Goal: Information Seeking & Learning: Learn about a topic

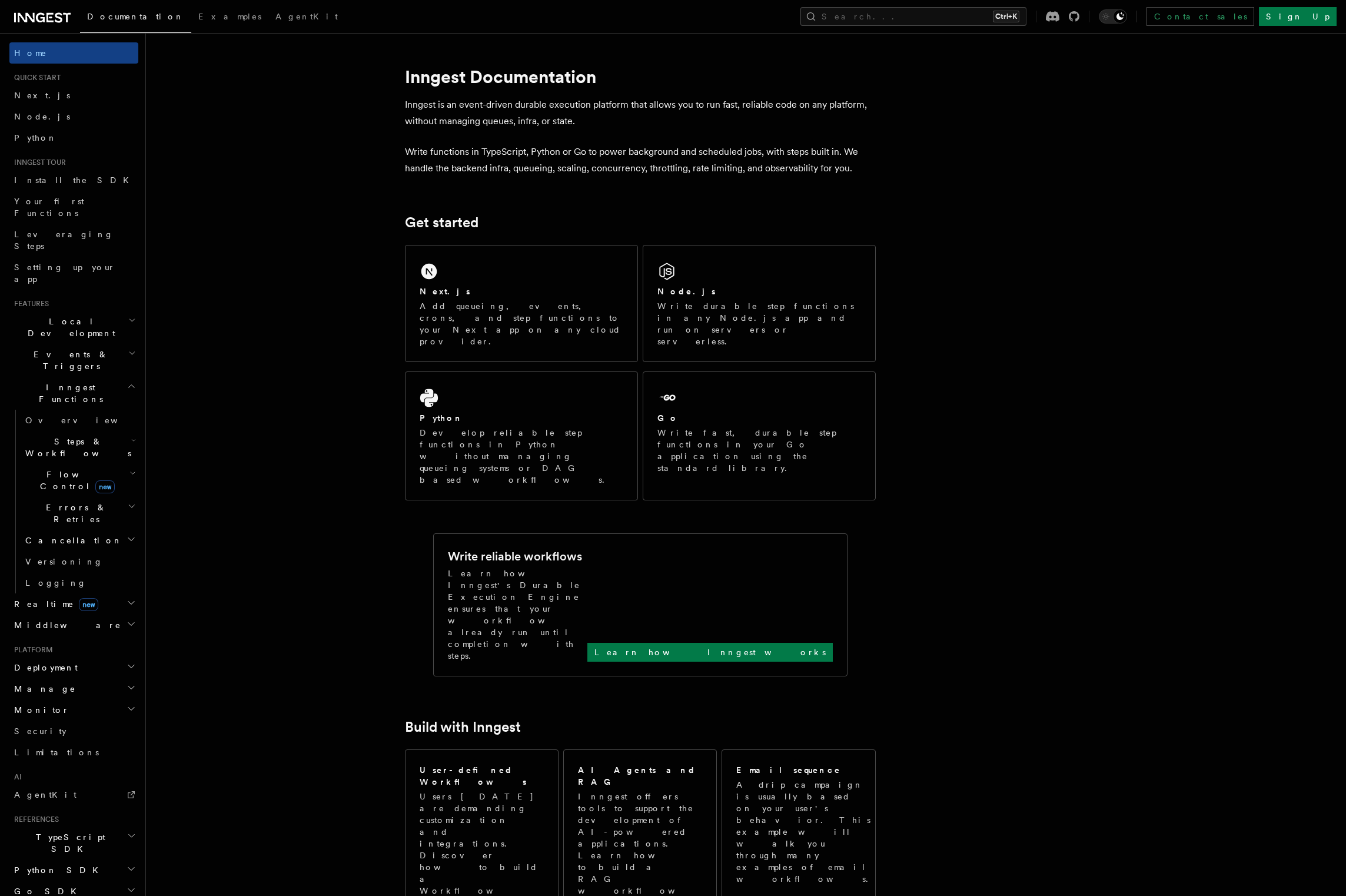
click at [53, 468] on span "Flow Control new" at bounding box center [75, 479] width 109 height 23
click at [63, 503] on span "Overview" at bounding box center [96, 507] width 121 height 9
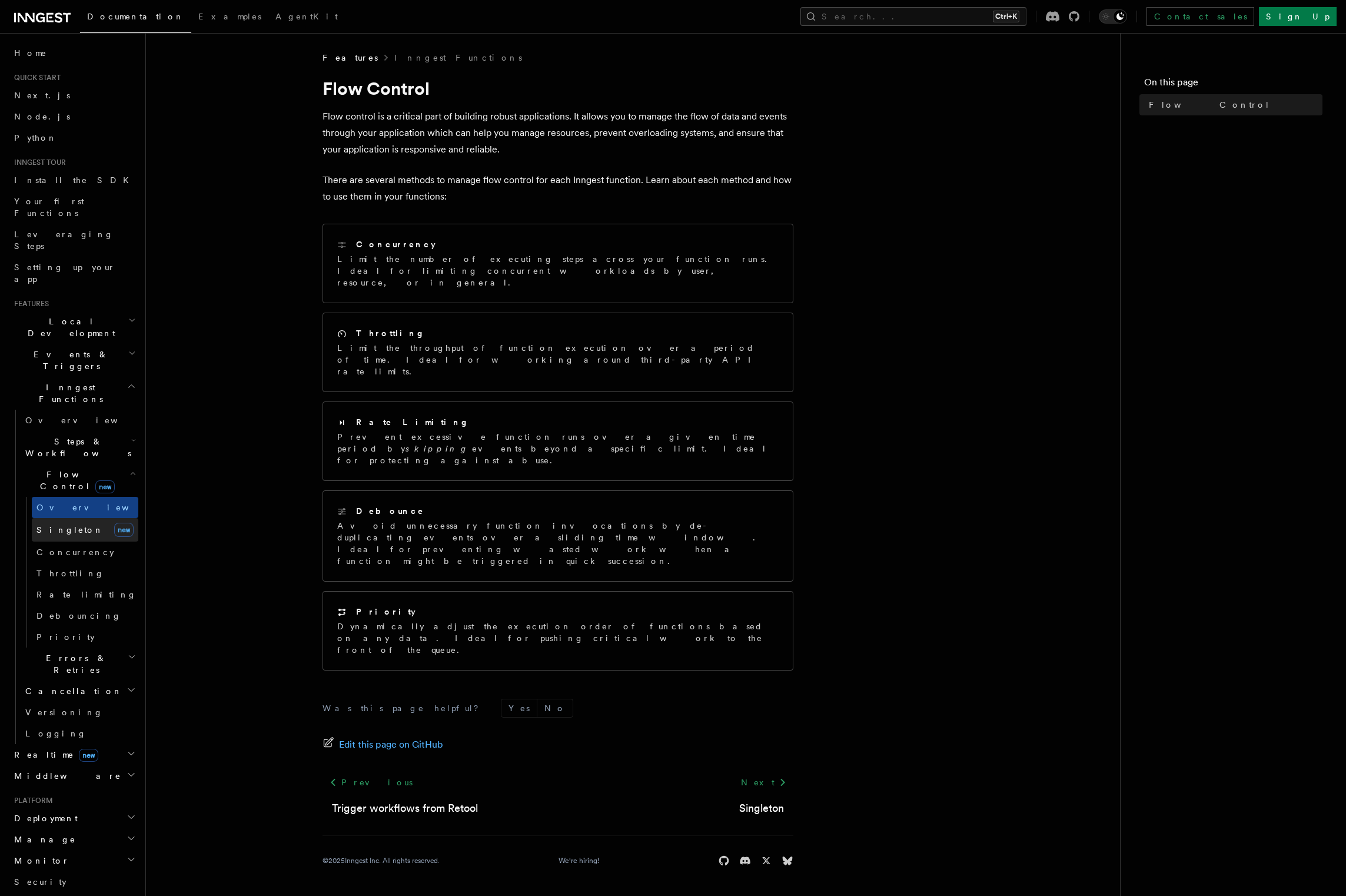
click at [71, 525] on span "Singleton" at bounding box center [70, 529] width 67 height 9
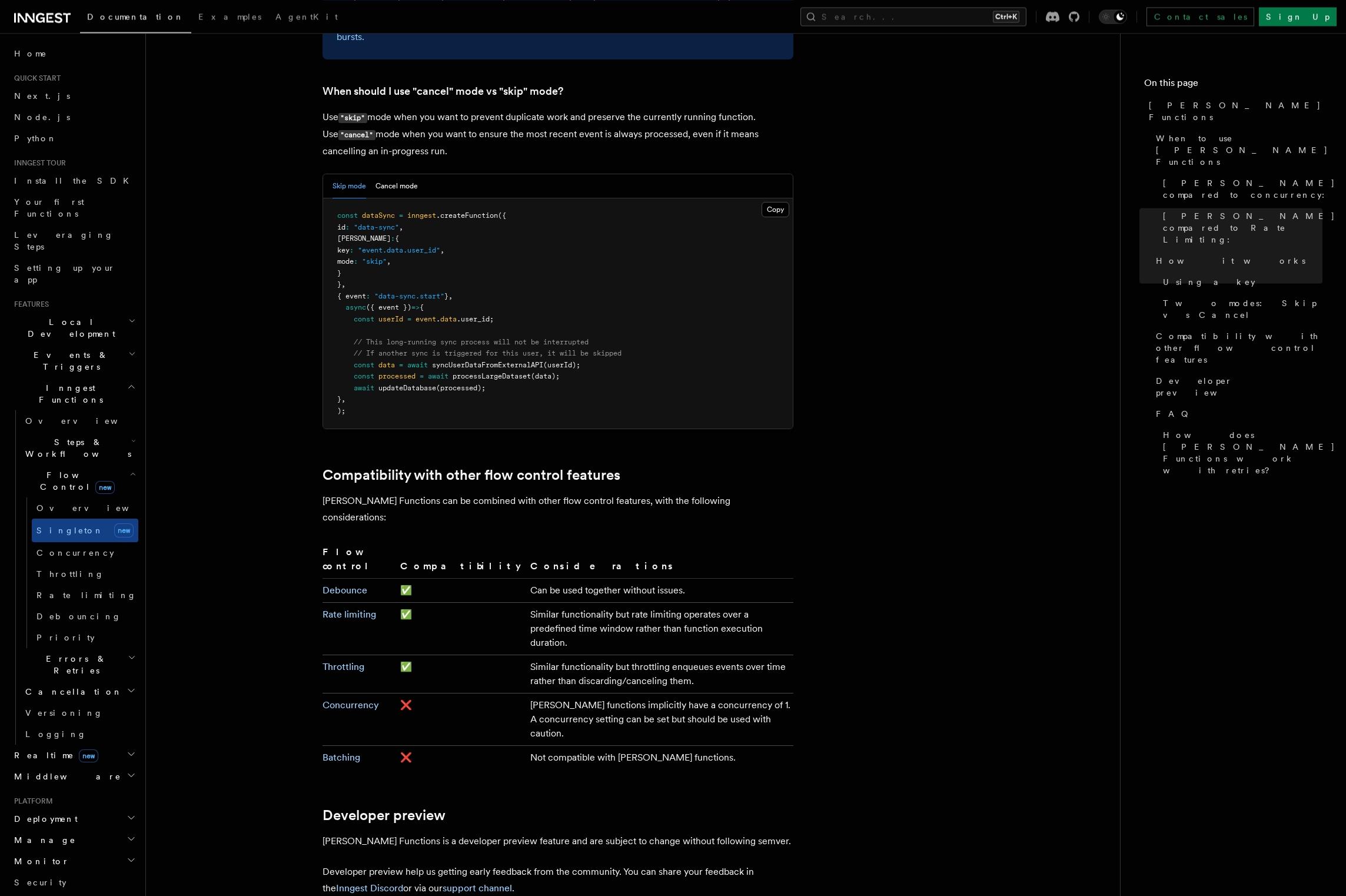
scroll to position [1616, 0]
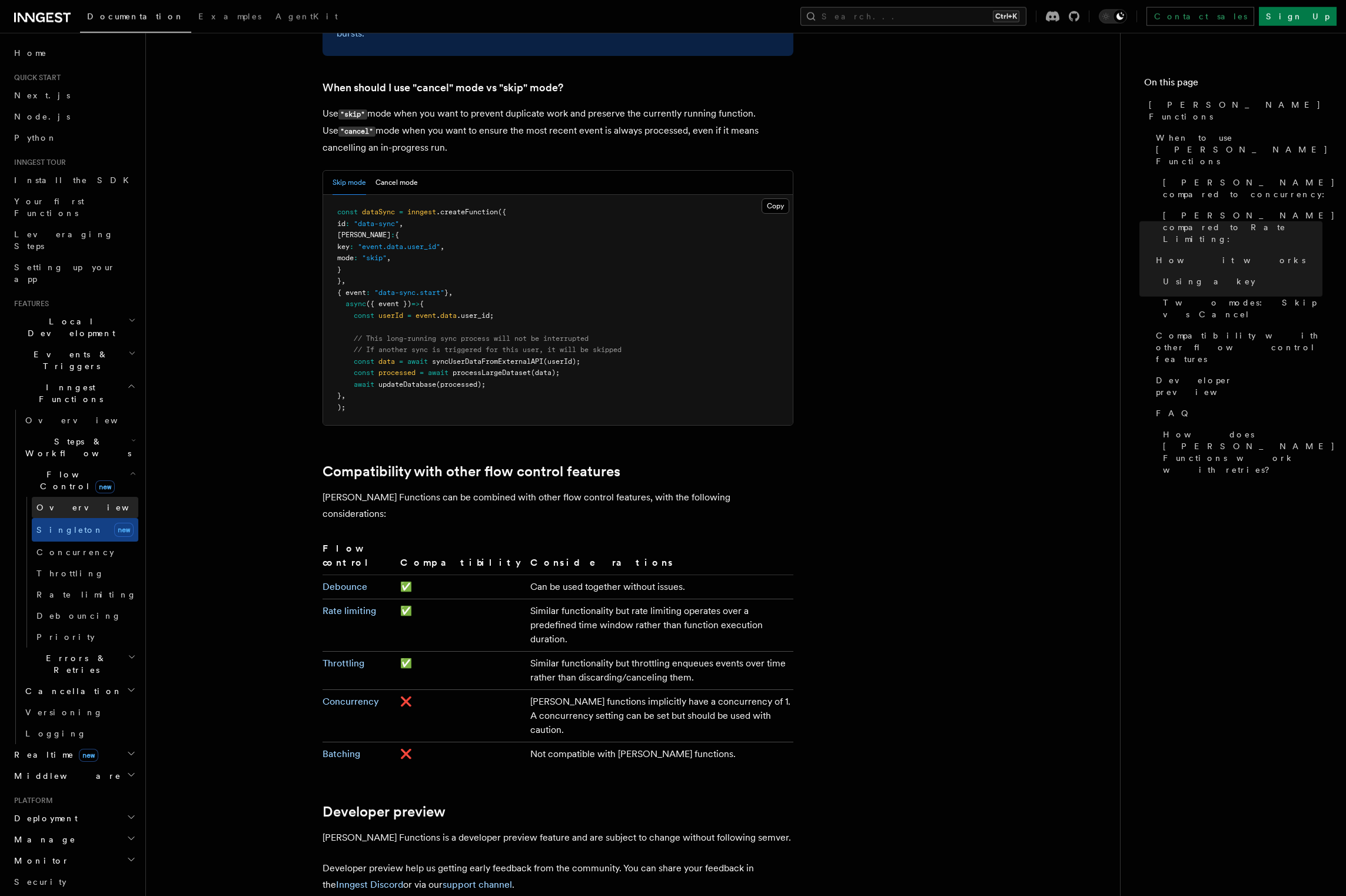
click at [81, 497] on link "Overview" at bounding box center [85, 507] width 107 height 21
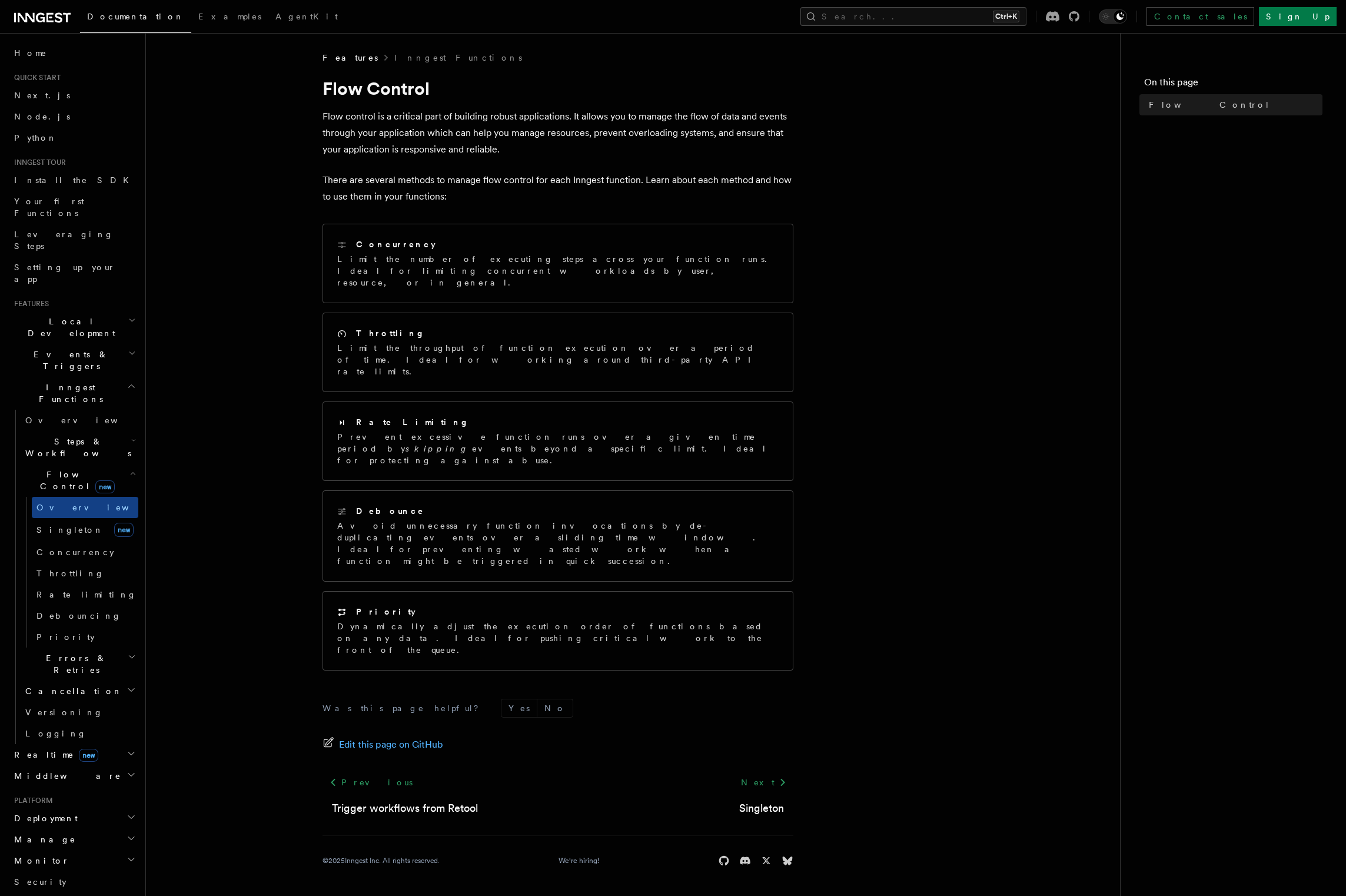
click at [130, 468] on icon "button" at bounding box center [133, 472] width 7 height 9
click at [53, 578] on span "Logging" at bounding box center [55, 582] width 61 height 9
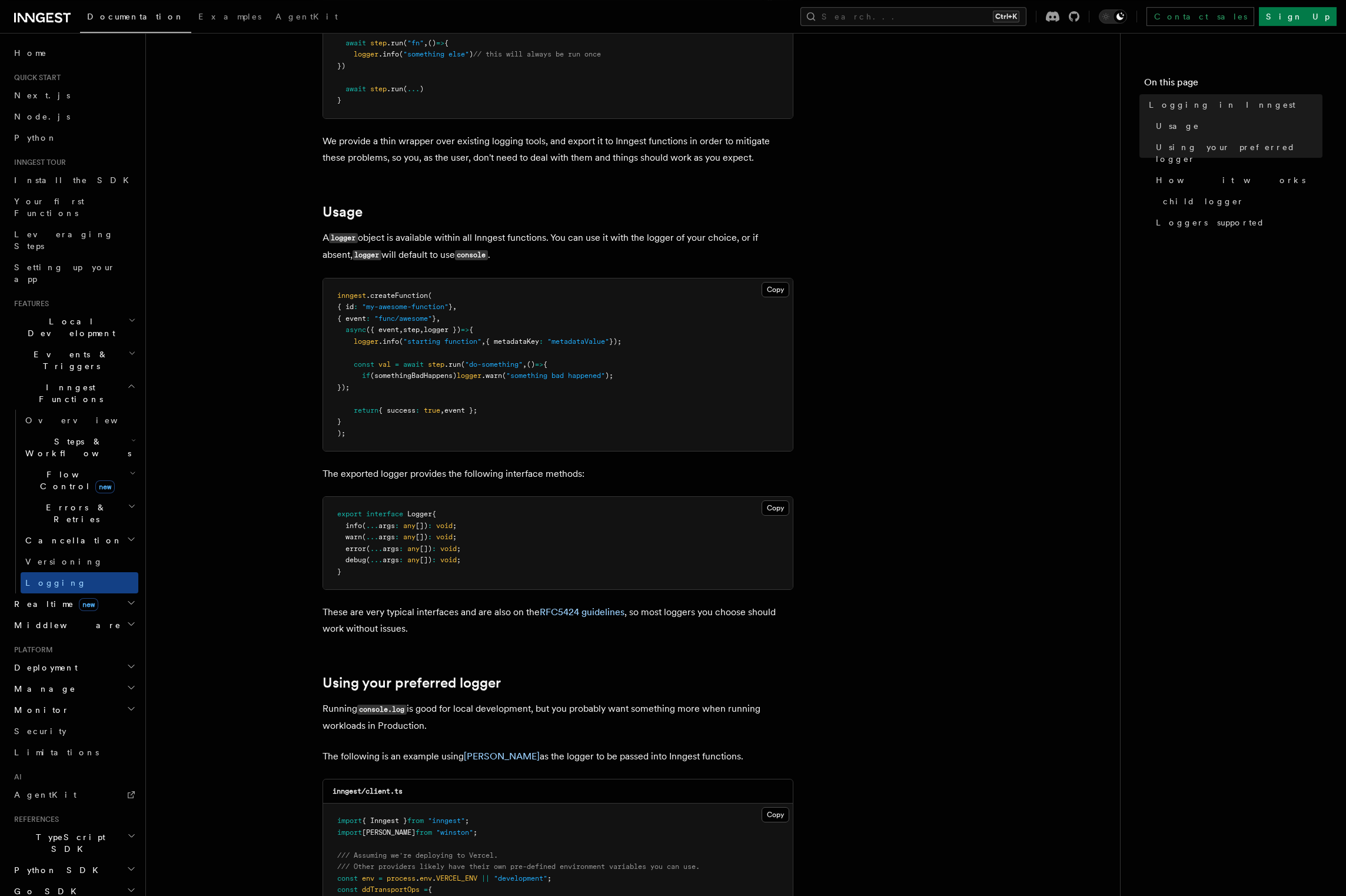
scroll to position [606, 0]
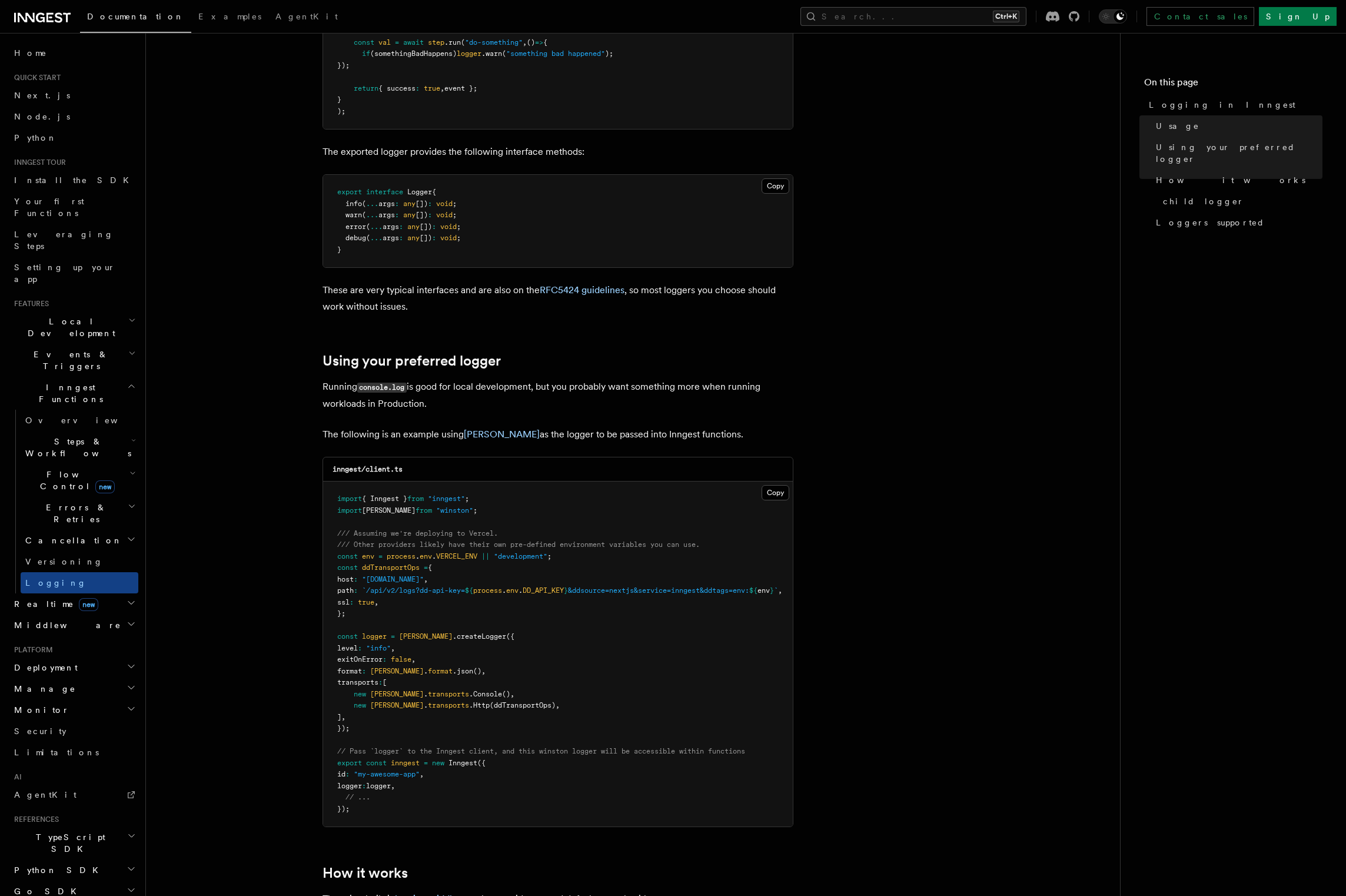
click at [118, 376] on h2 "Inngest Functions" at bounding box center [74, 393] width 129 height 33
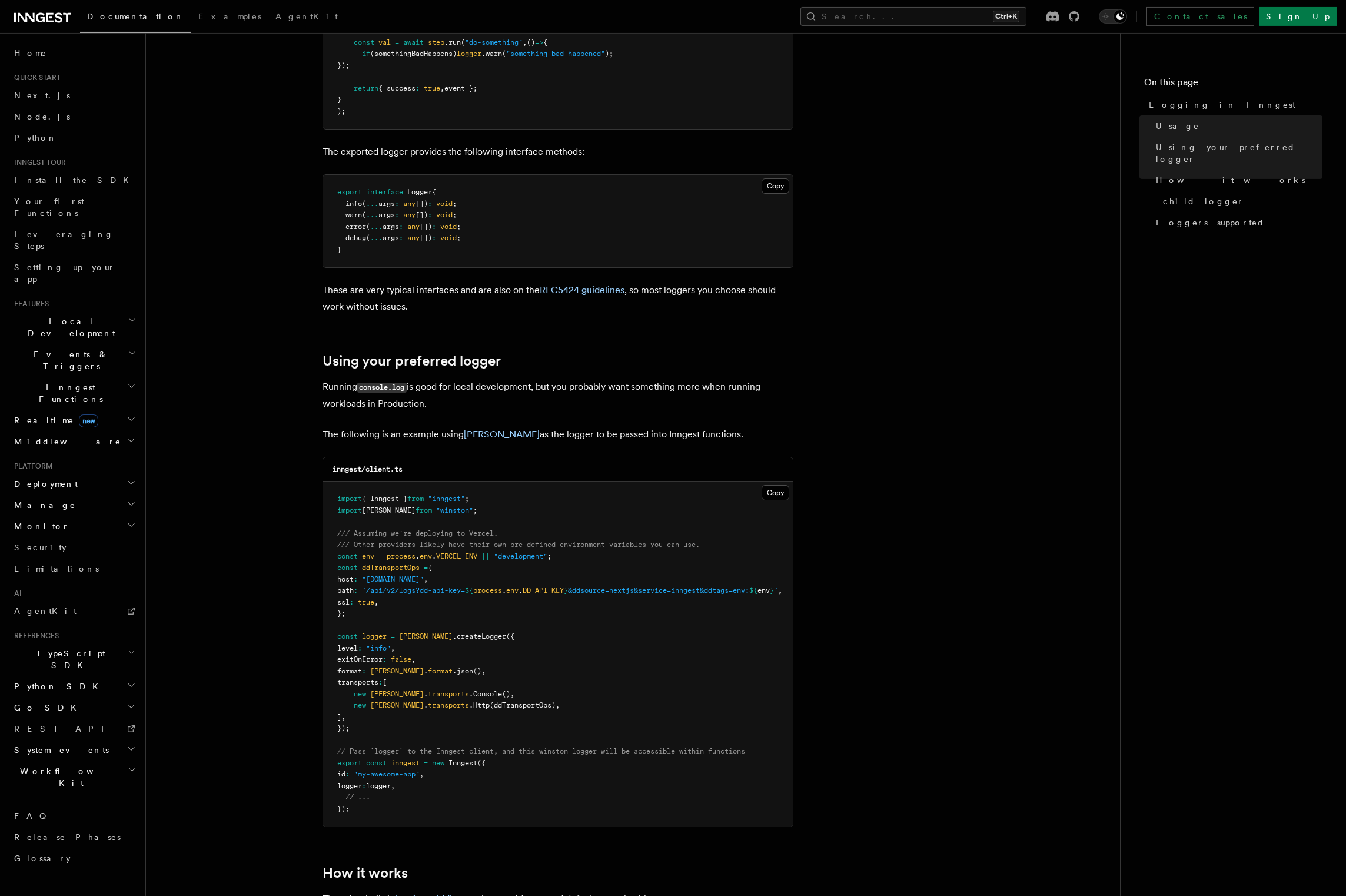
click at [113, 344] on h2 "Events & Triggers" at bounding box center [74, 360] width 129 height 33
click at [124, 431] on h2 "Middleware" at bounding box center [74, 442] width 129 height 21
click at [125, 410] on h2 "Realtime new" at bounding box center [74, 420] width 129 height 21
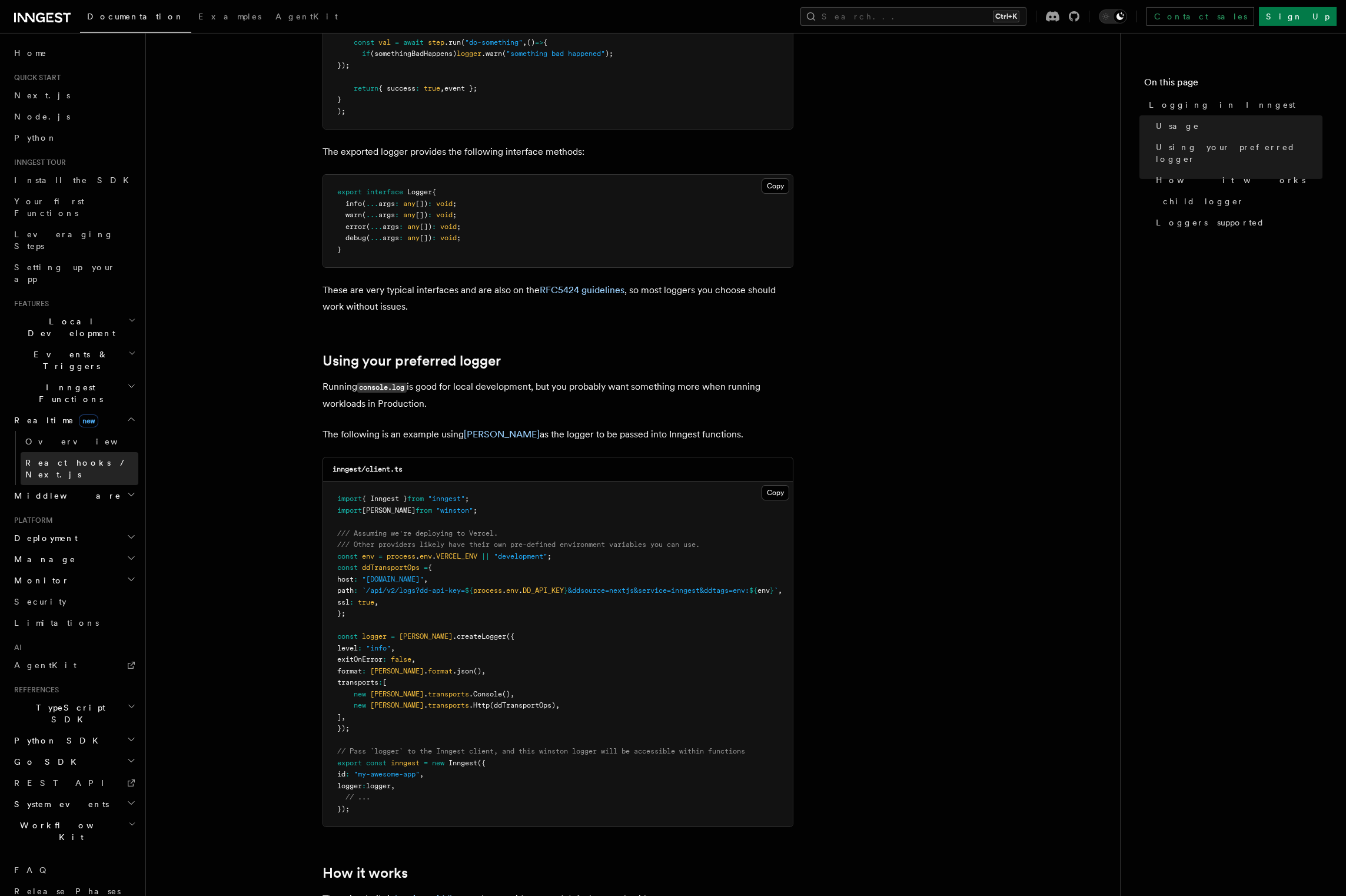
click at [118, 452] on link "React hooks / Next.js" at bounding box center [79, 468] width 118 height 33
